Goal: Check status

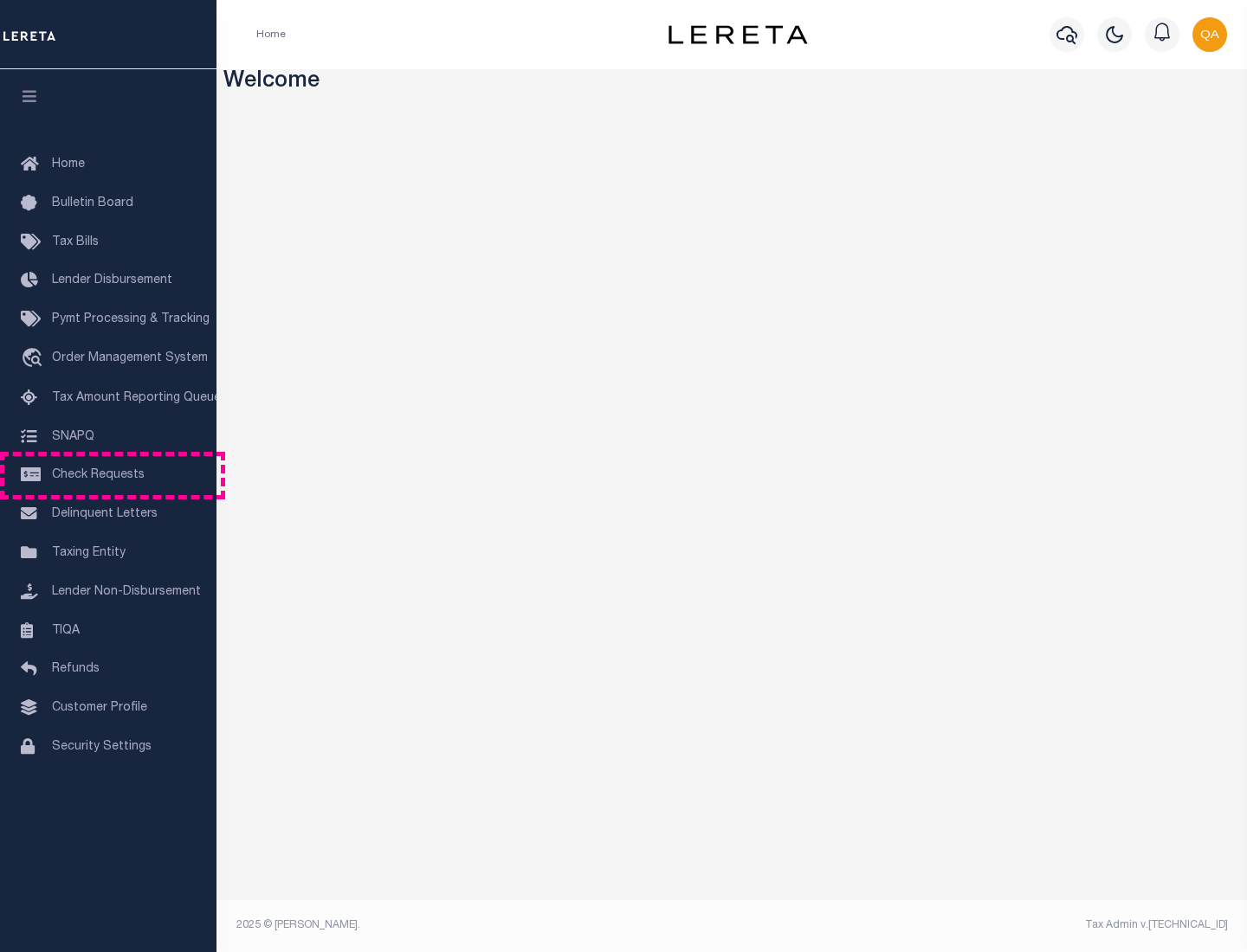
click at [108, 475] on span "Check Requests" at bounding box center [98, 475] width 93 height 12
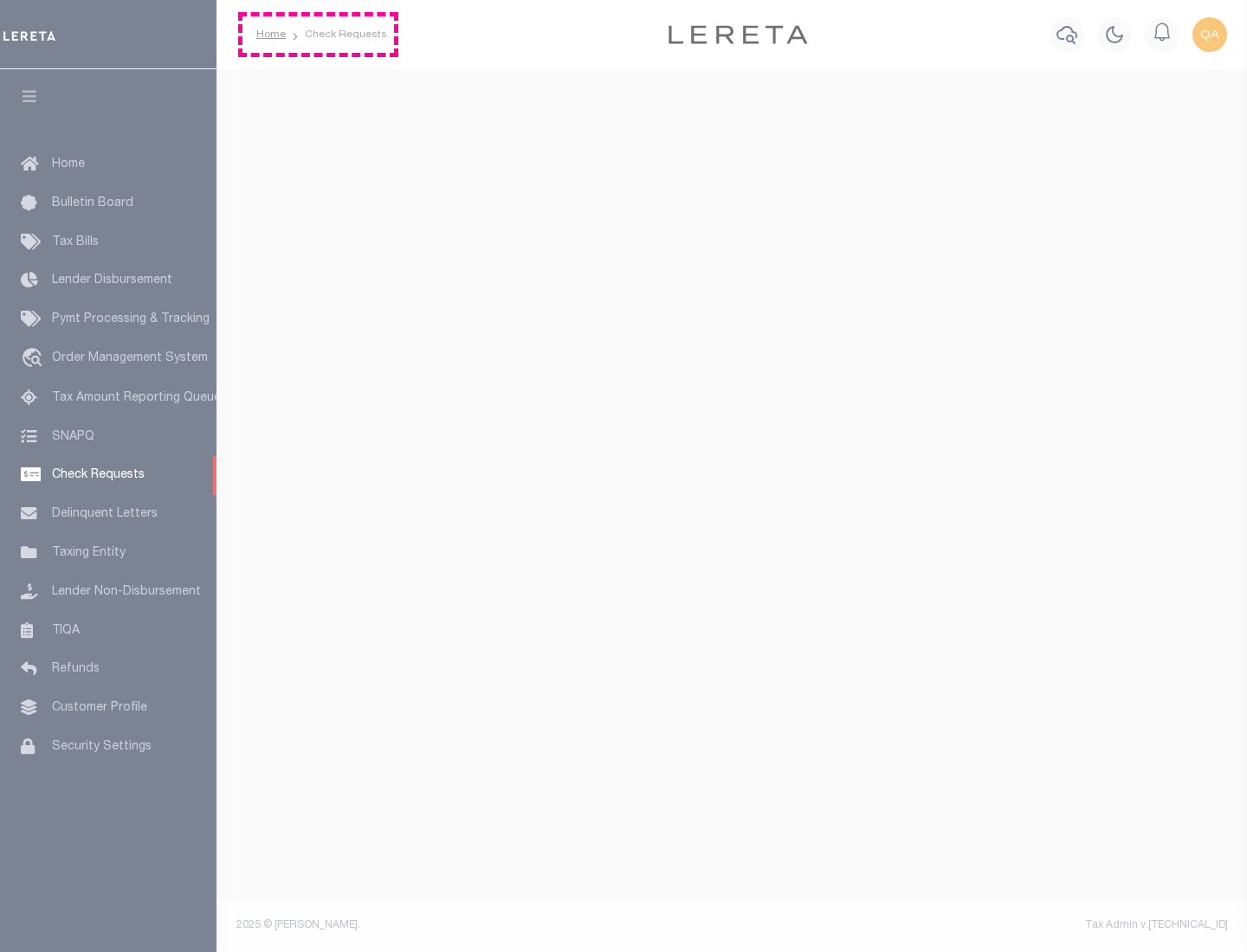
select select "50"
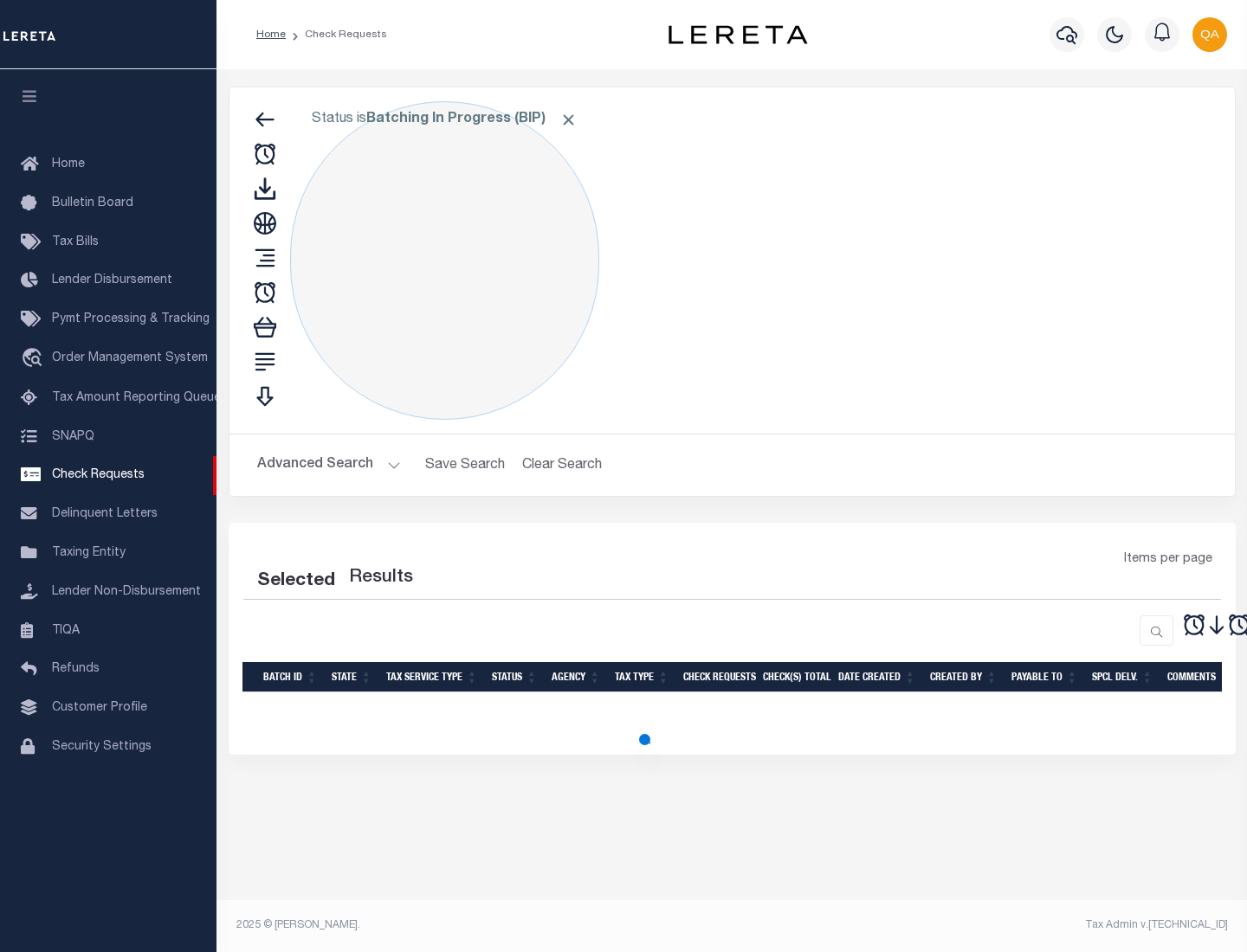
select select "50"
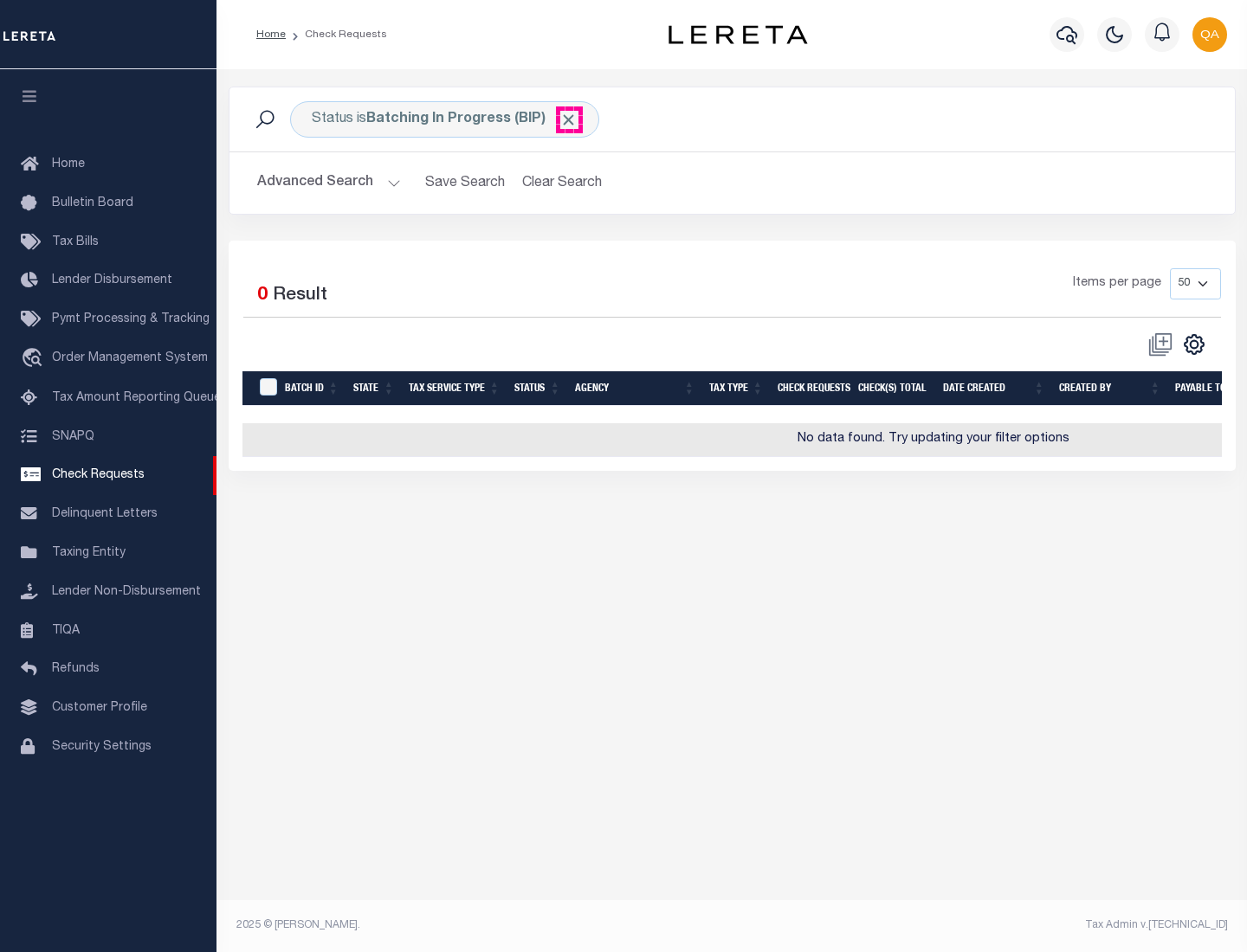
click at [569, 120] on span "Click to Remove" at bounding box center [569, 120] width 19 height 19
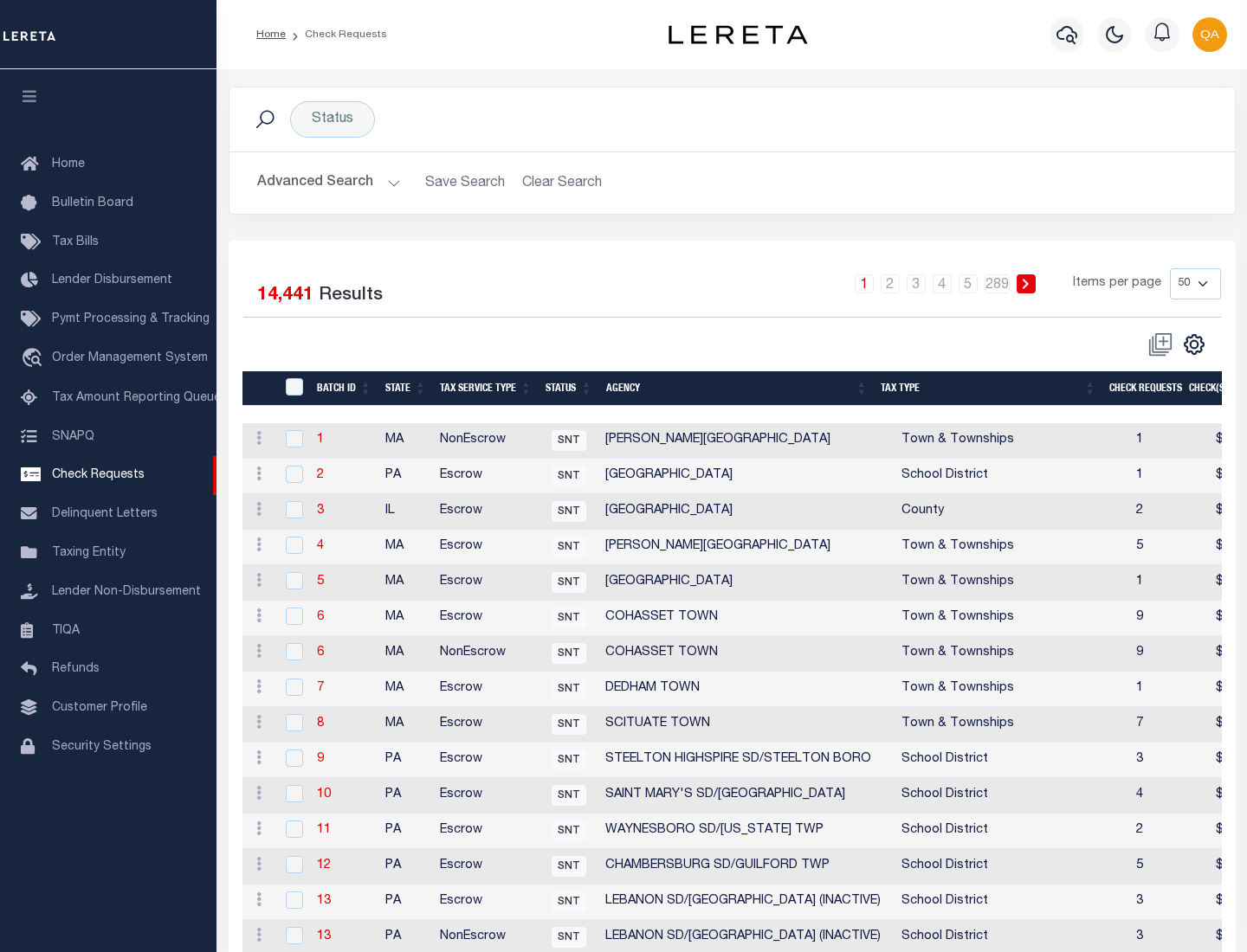
scroll to position [835, 0]
